Goal: Task Accomplishment & Management: Manage account settings

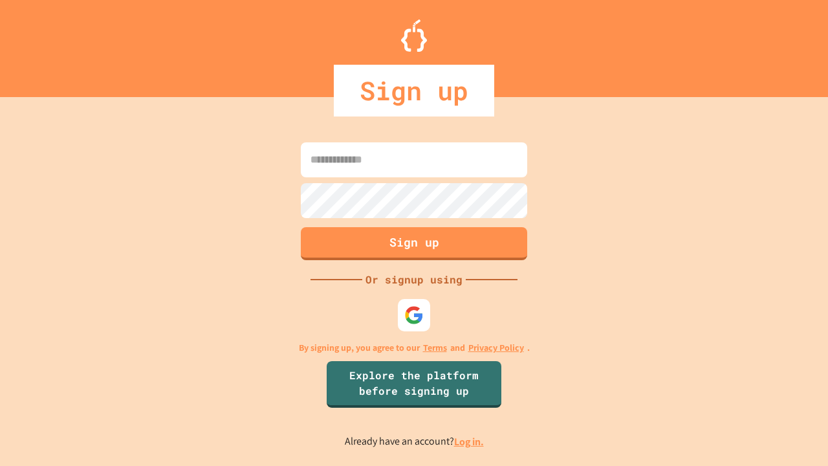
click at [469, 441] on link "Log in." at bounding box center [469, 442] width 30 height 14
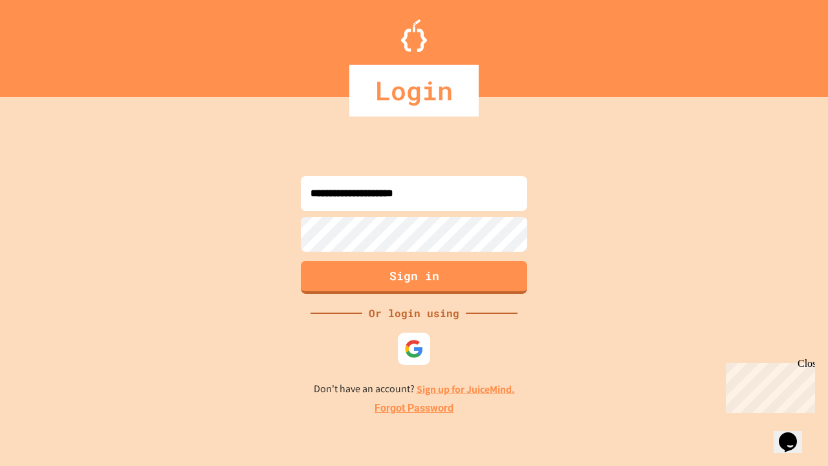
type input "**********"
